Goal: Task Accomplishment & Management: Manage account settings

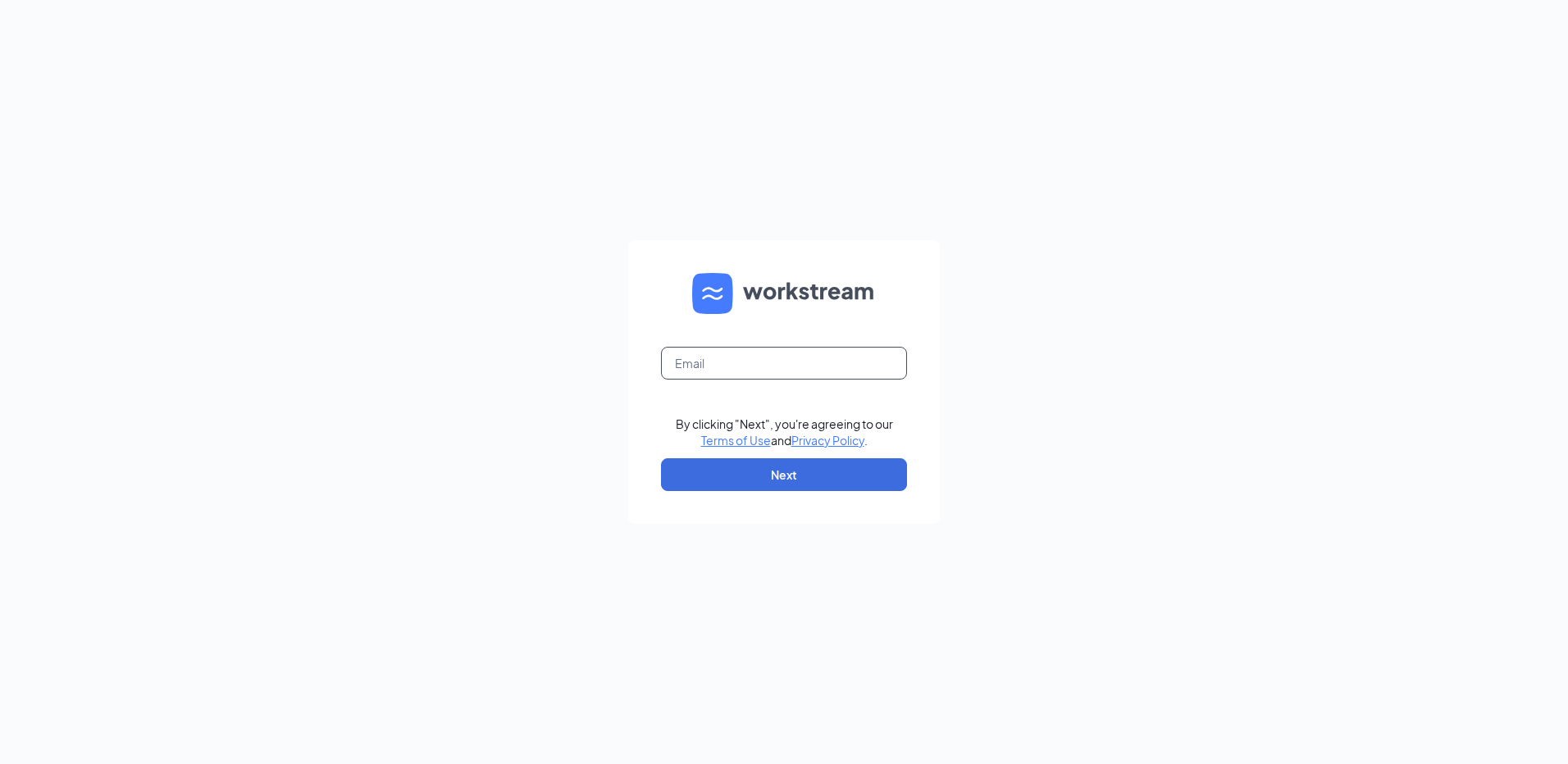
click at [674, 362] on input "text" at bounding box center [784, 363] width 246 height 32
type input "R"
click at [693, 477] on button "Next" at bounding box center [784, 474] width 246 height 32
type input "[EMAIL_ADDRESS][DOMAIN_NAME]"
click at [753, 474] on button "Next" at bounding box center [784, 474] width 246 height 32
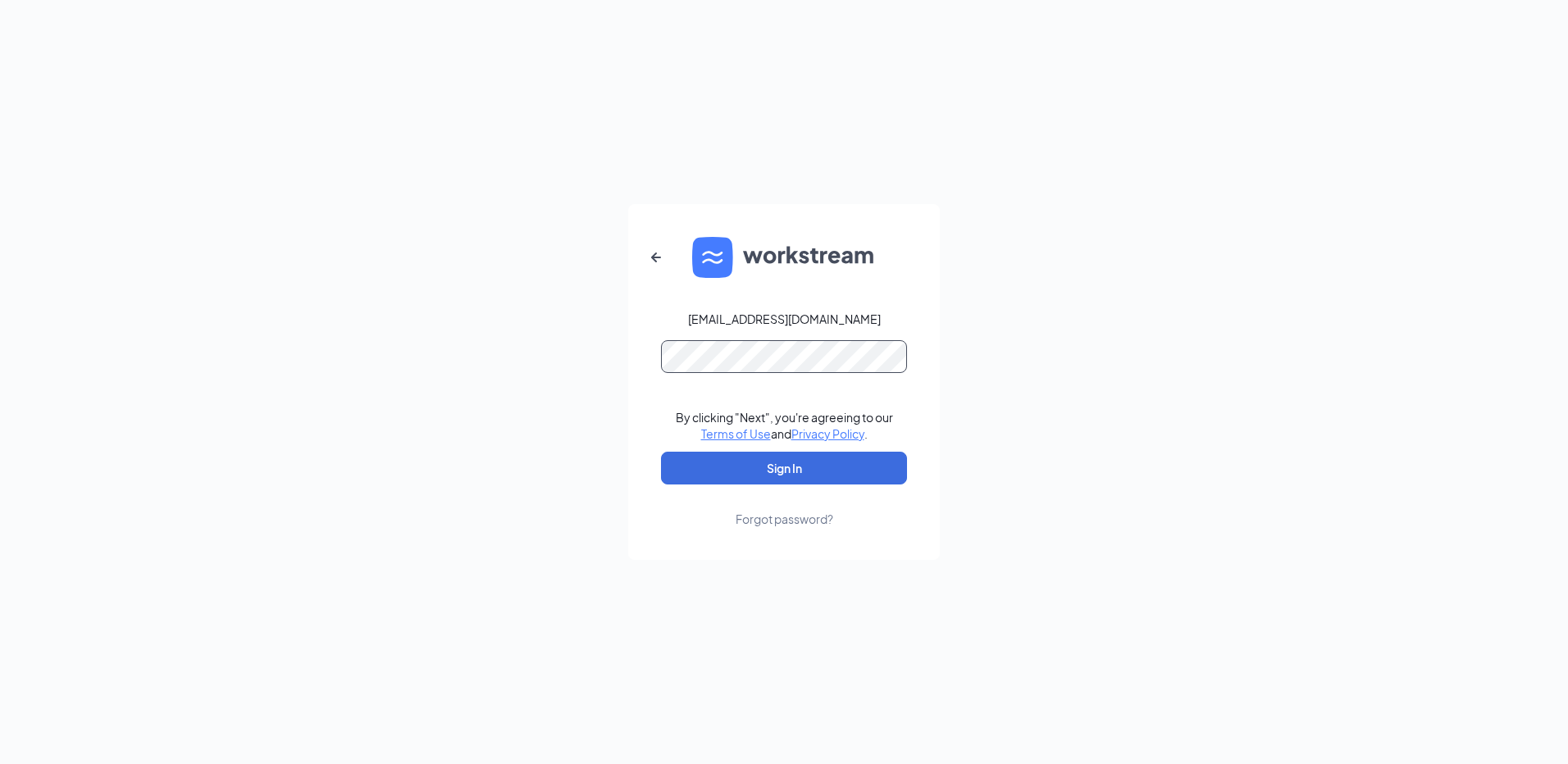
click at [661, 451] on button "Sign In" at bounding box center [784, 467] width 246 height 32
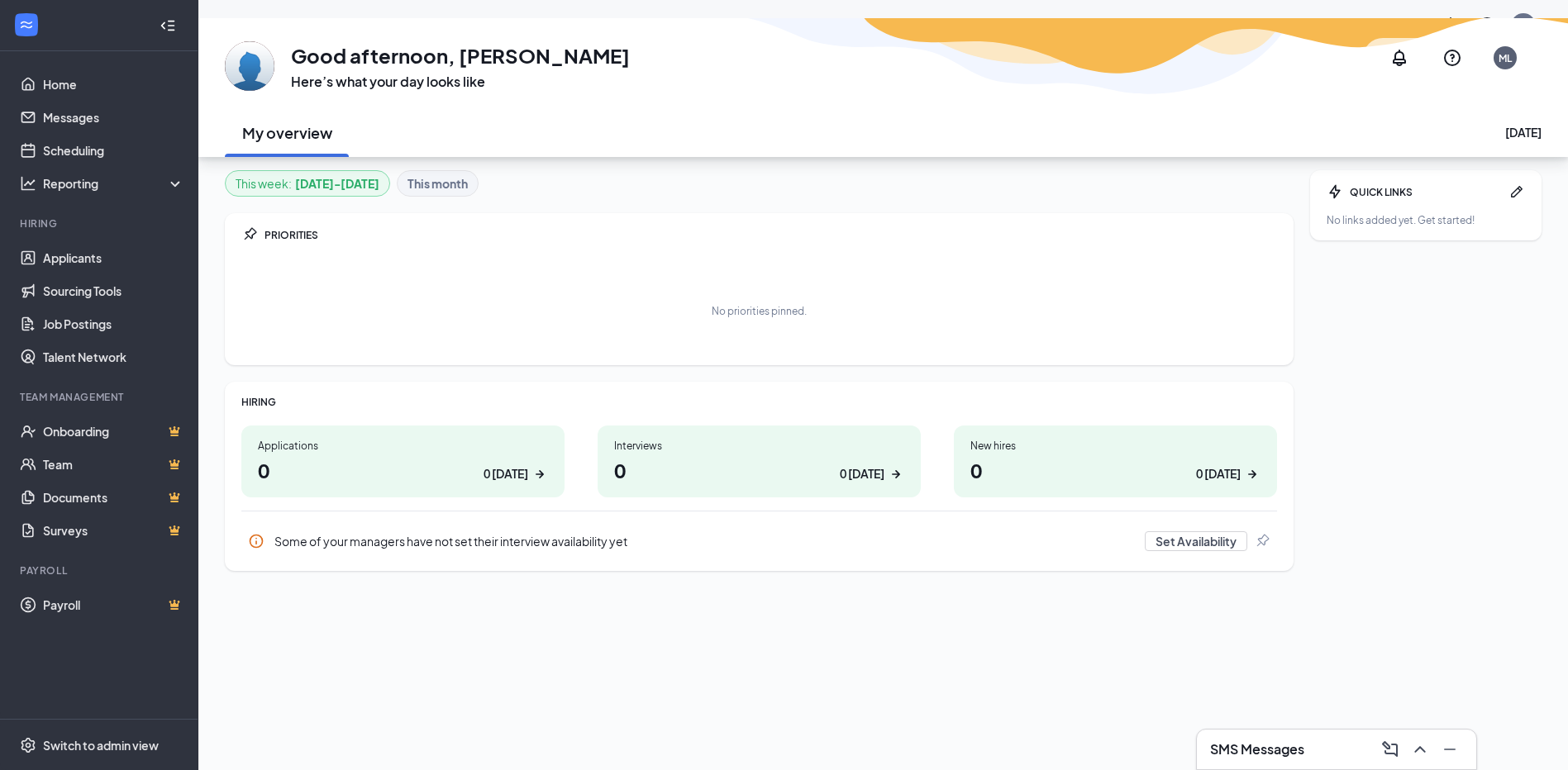
scroll to position [51, 0]
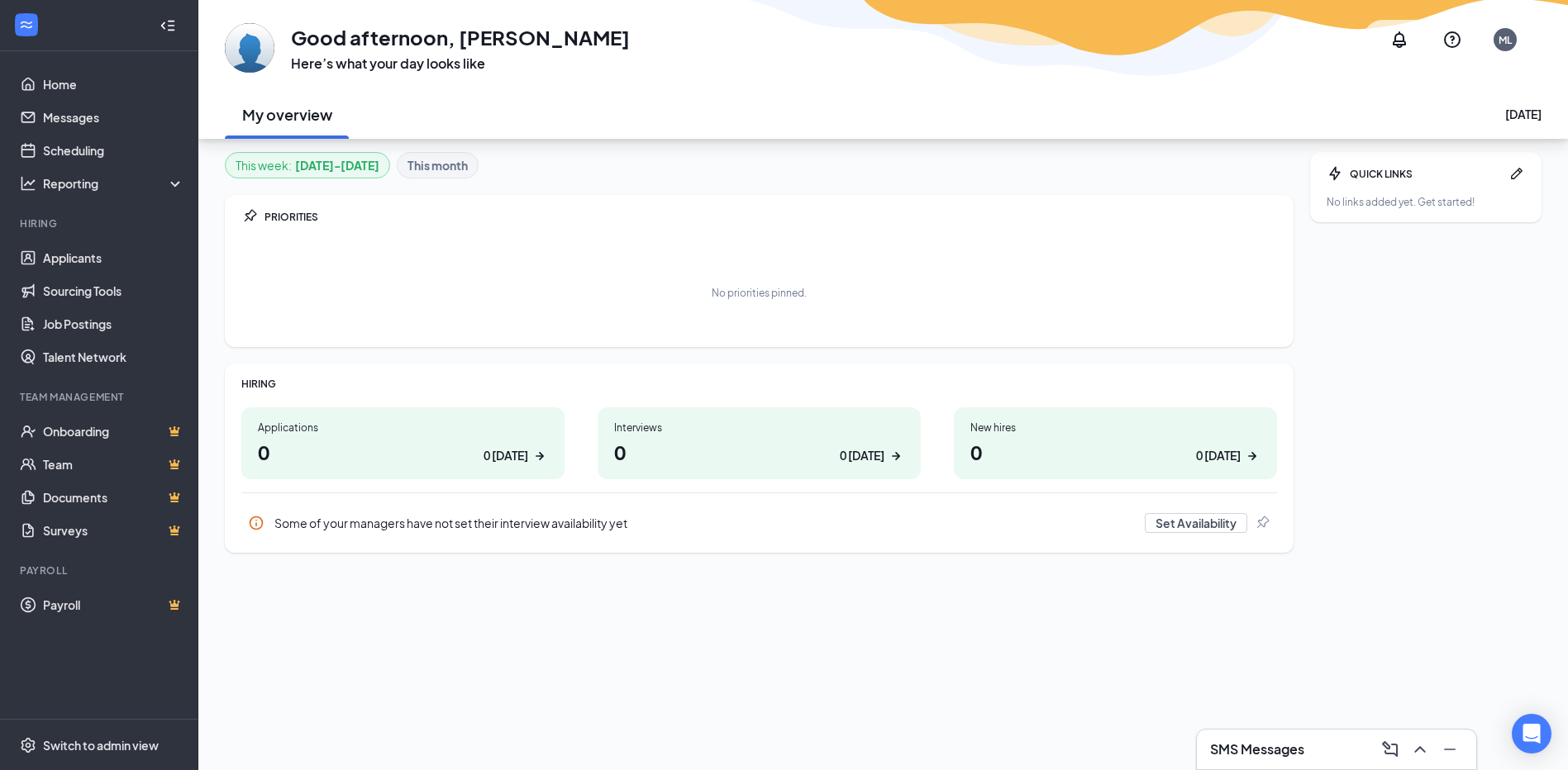
click at [1123, 465] on h1 "0 0 today" at bounding box center [1115, 452] width 290 height 28
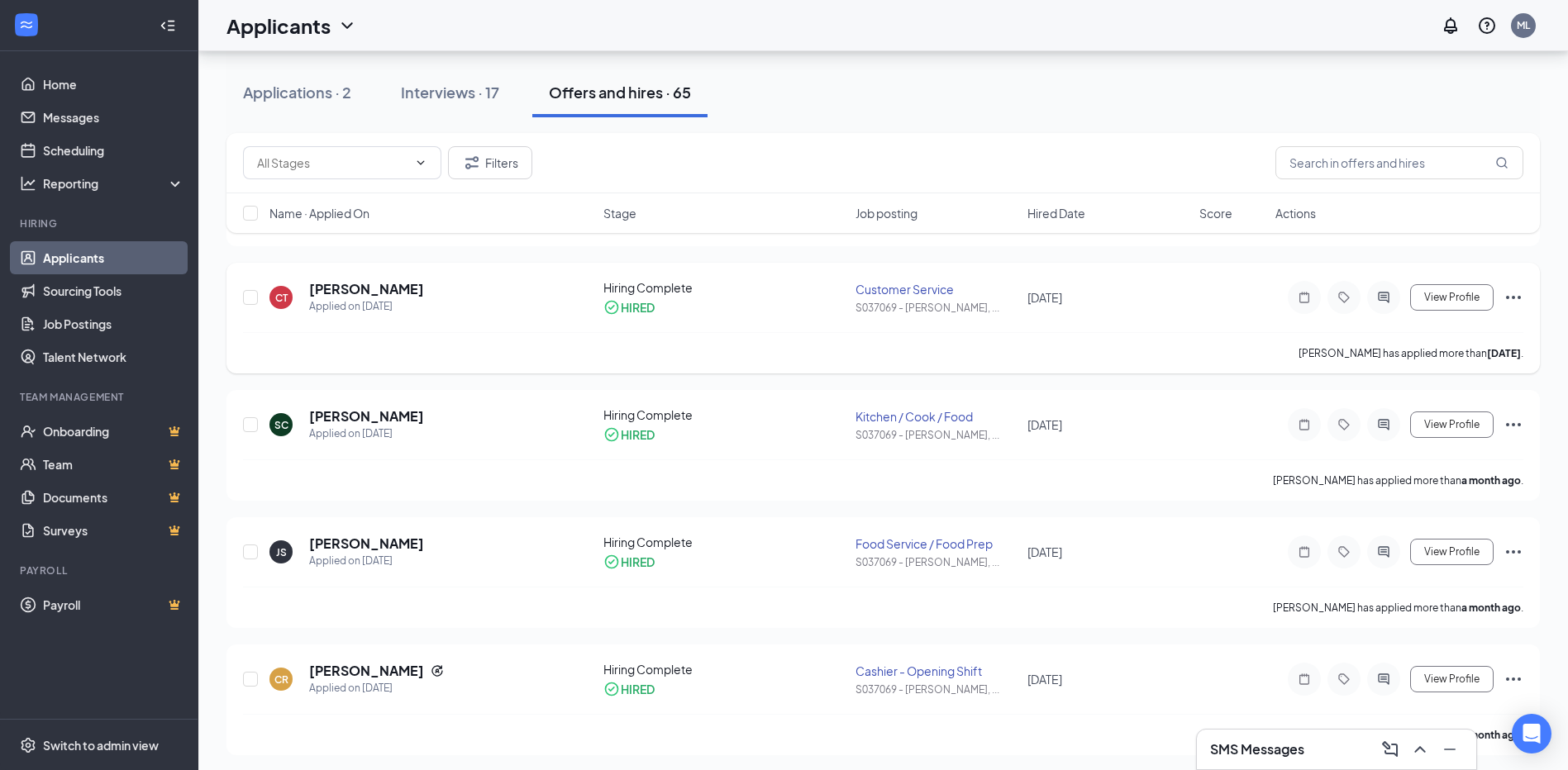
scroll to position [827, 0]
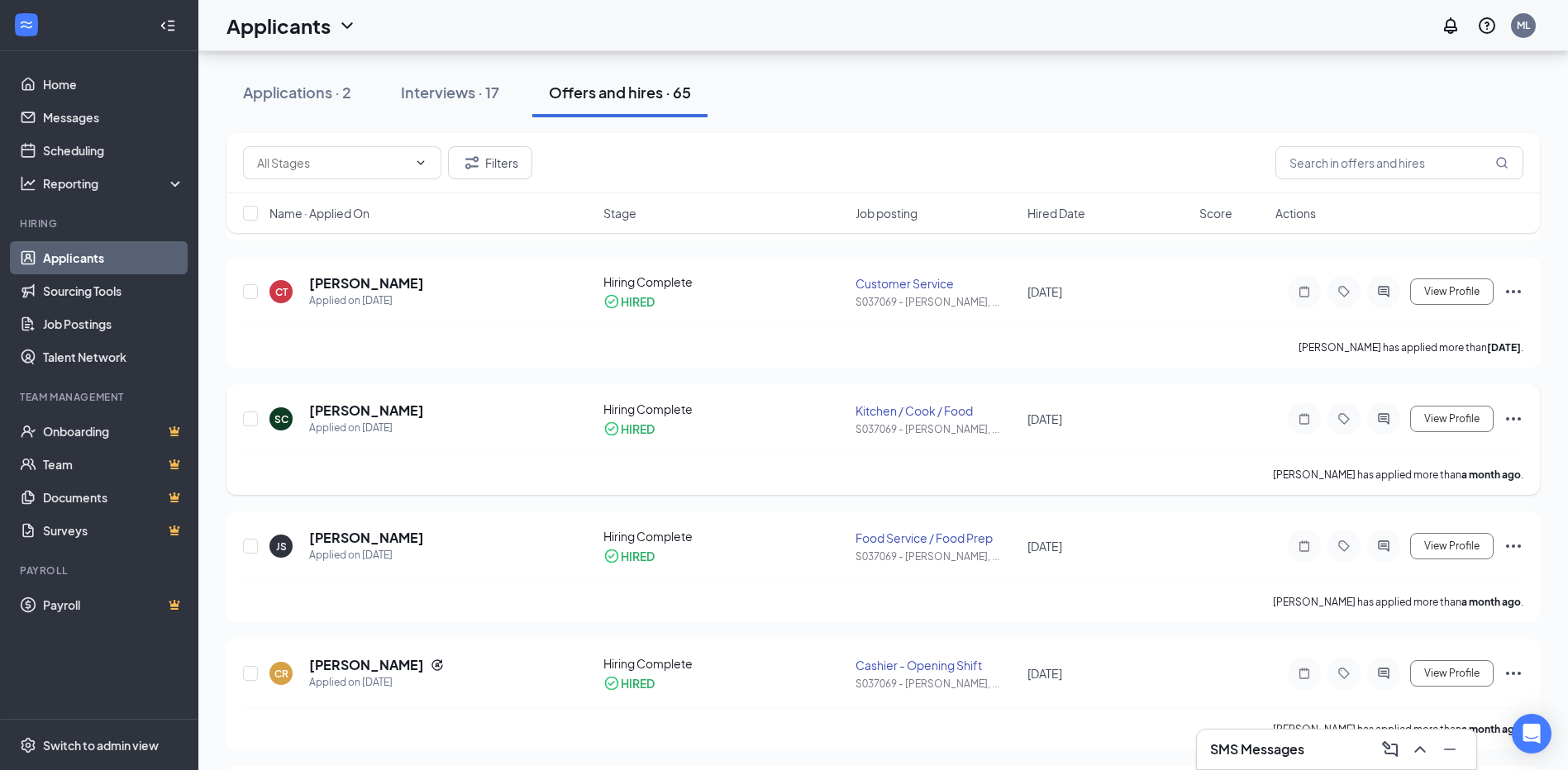
click at [1511, 410] on icon "Ellipses" at bounding box center [1513, 419] width 20 height 20
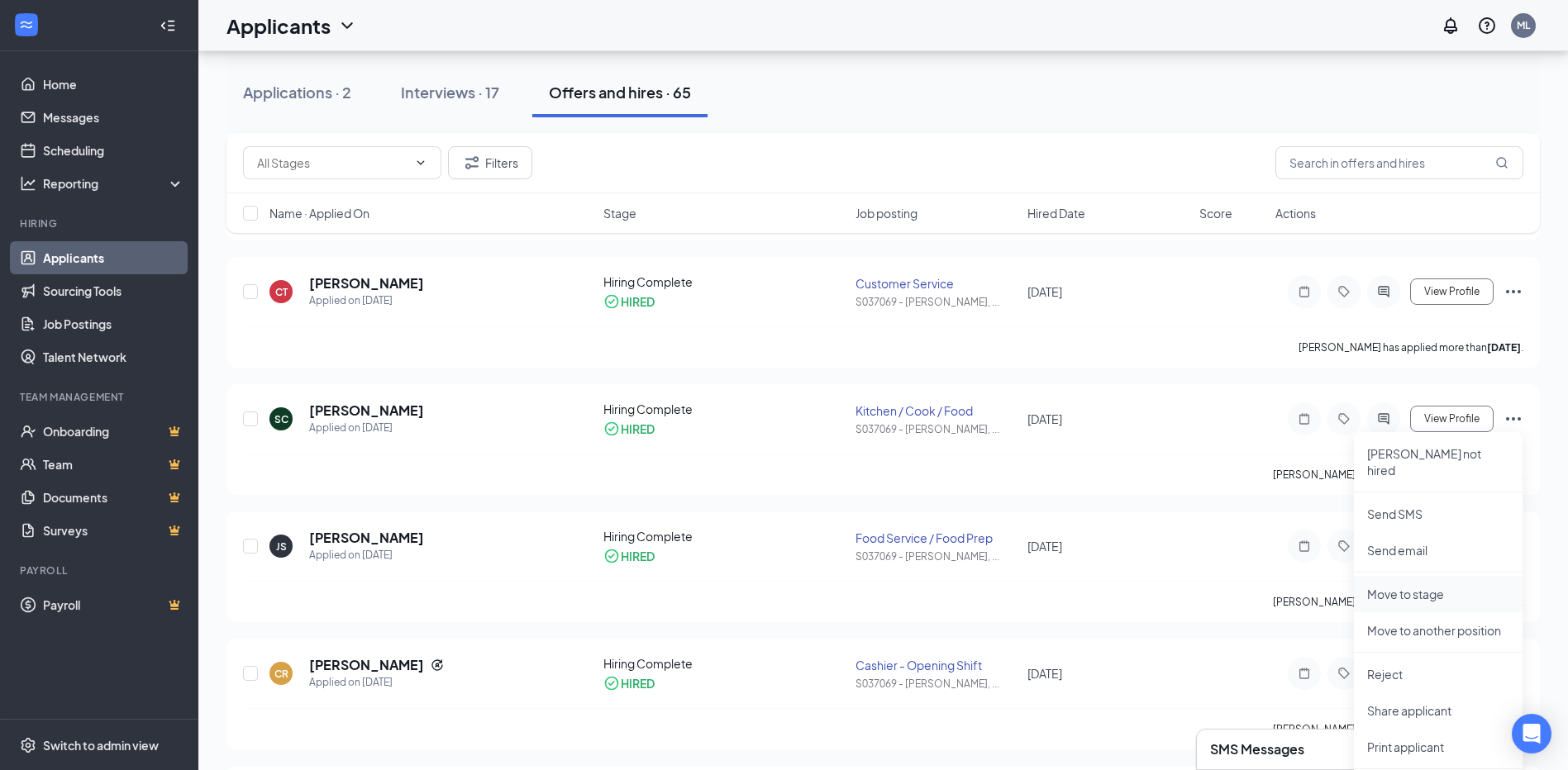
click at [1398, 586] on p "Move to stage" at bounding box center [1437, 595] width 142 height 17
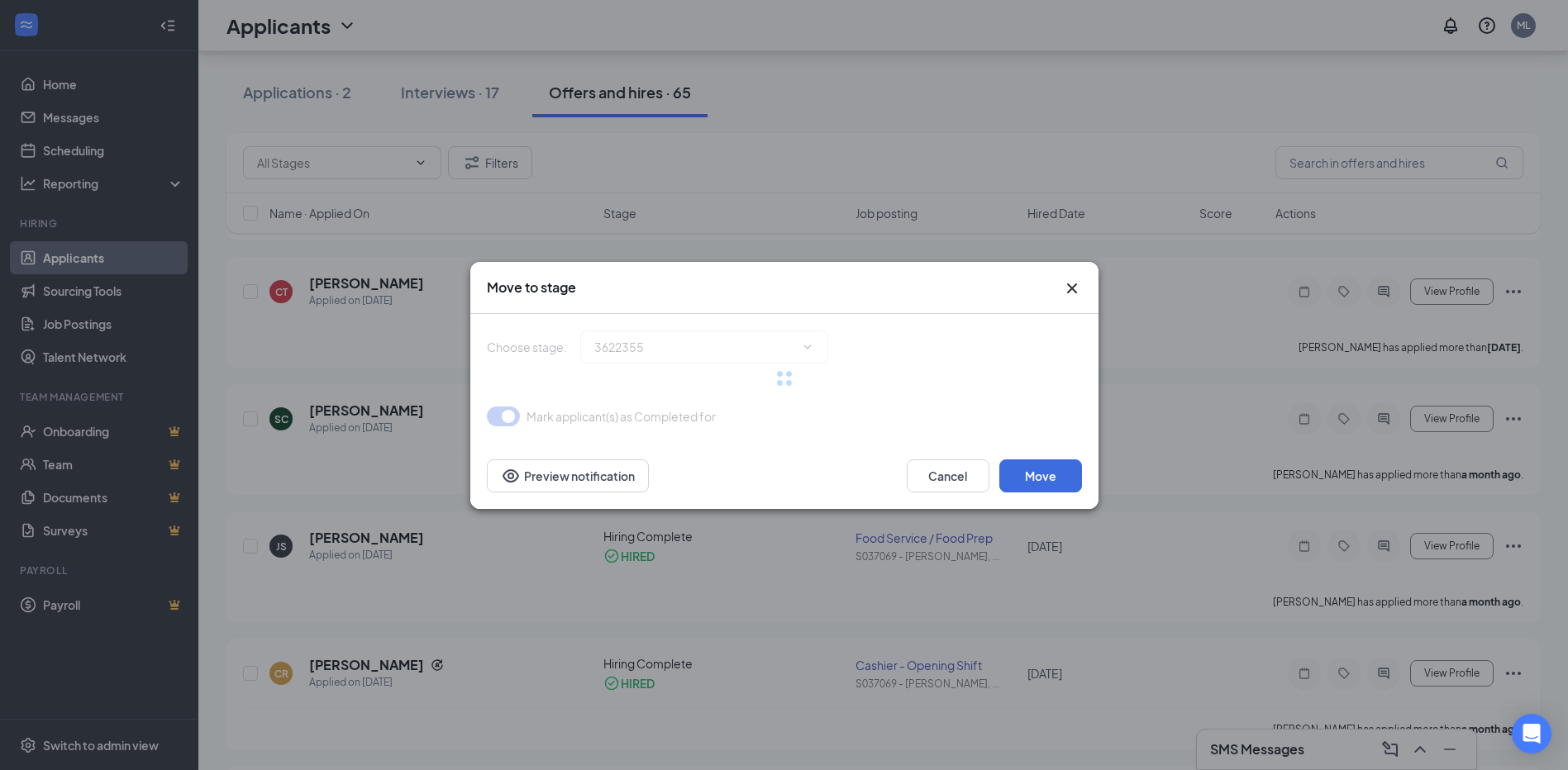
type input "Hiring Complete (current stage)"
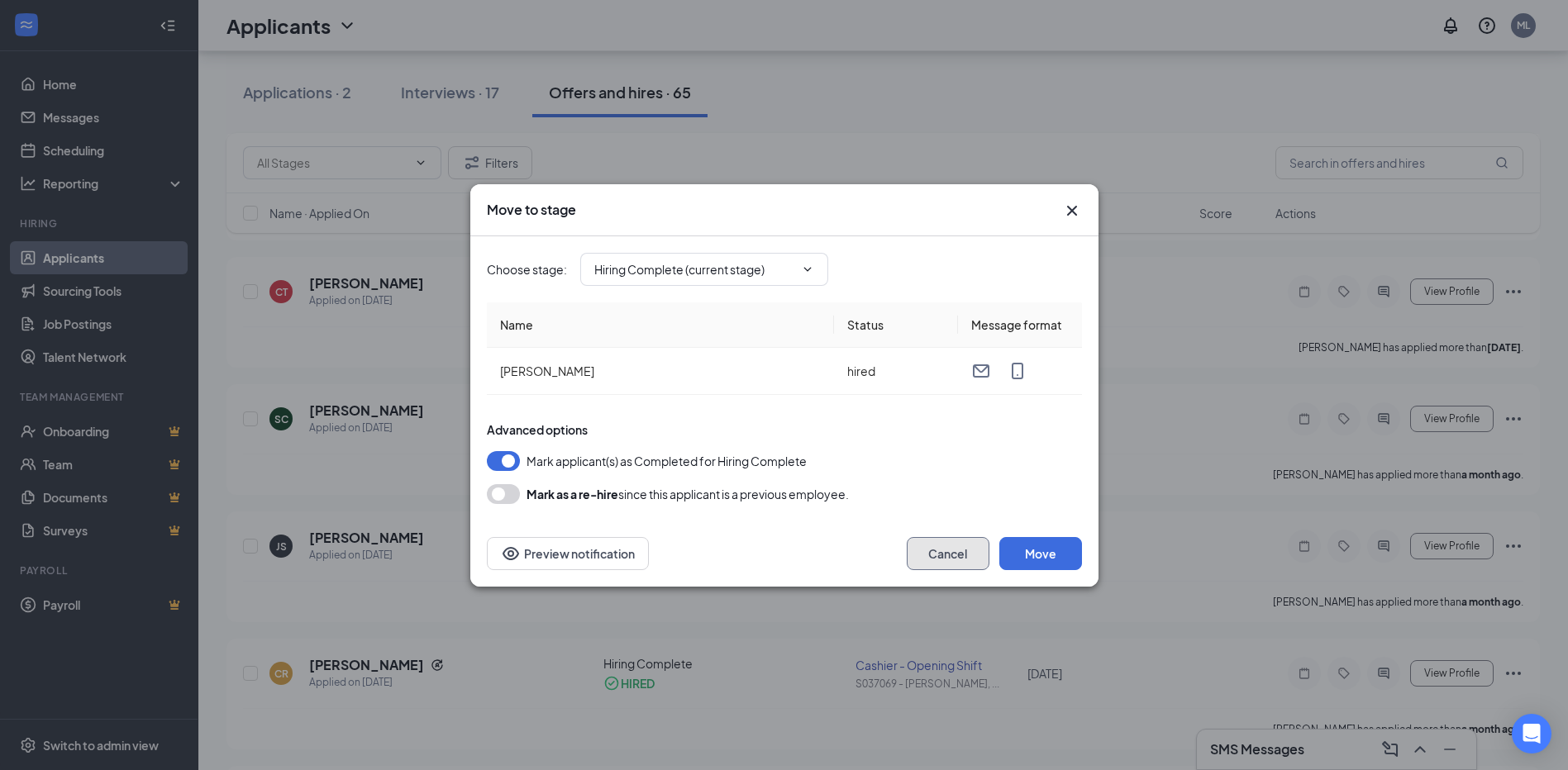
click at [974, 554] on button "Cancel" at bounding box center [948, 553] width 83 height 33
